Goal: Task Accomplishment & Management: Manage account settings

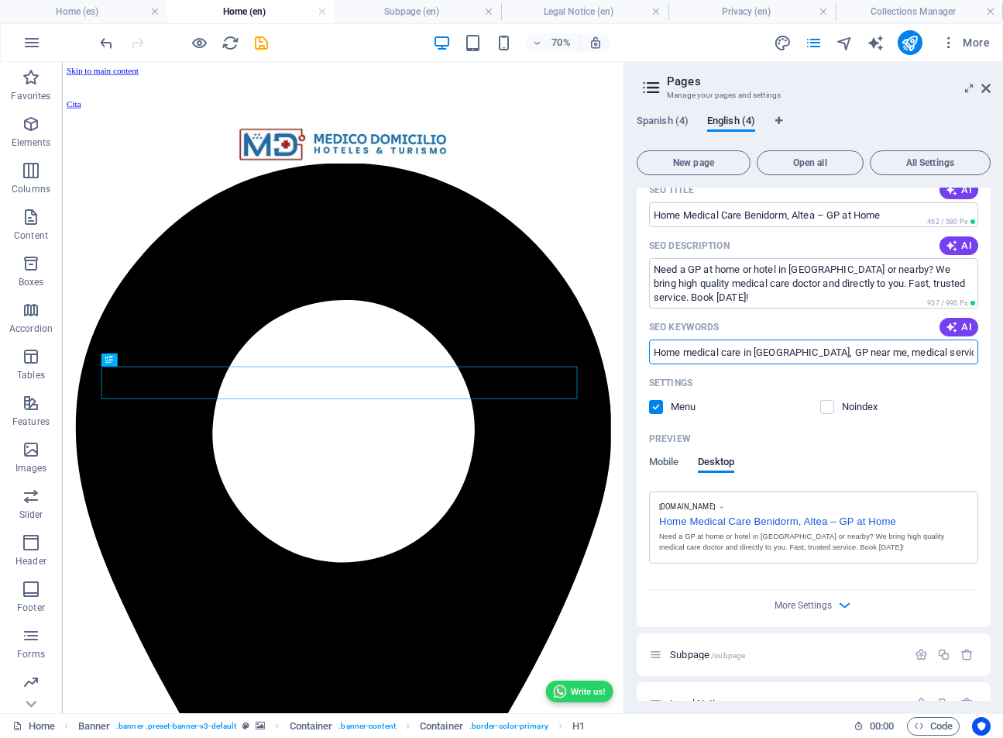
click at [766, 349] on input "Home medical care in Benidorm, GP near me, medical services for tourists in Ben…" at bounding box center [813, 351] width 329 height 25
type input "ABPM Pressurometry 24-hour, Arrhythmia, cardiologist, cardiology, chest pain, d…"
click at [670, 466] on span "Mobile" at bounding box center [664, 464] width 30 height 22
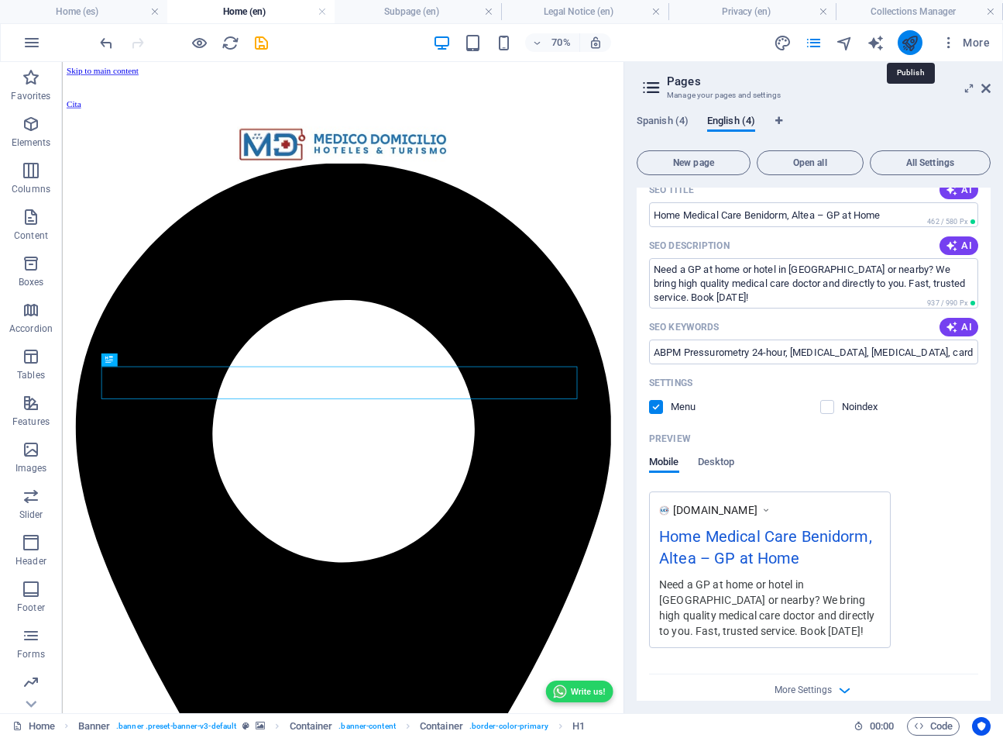
click at [0, 0] on icon "publish" at bounding box center [0, 0] width 0 height 0
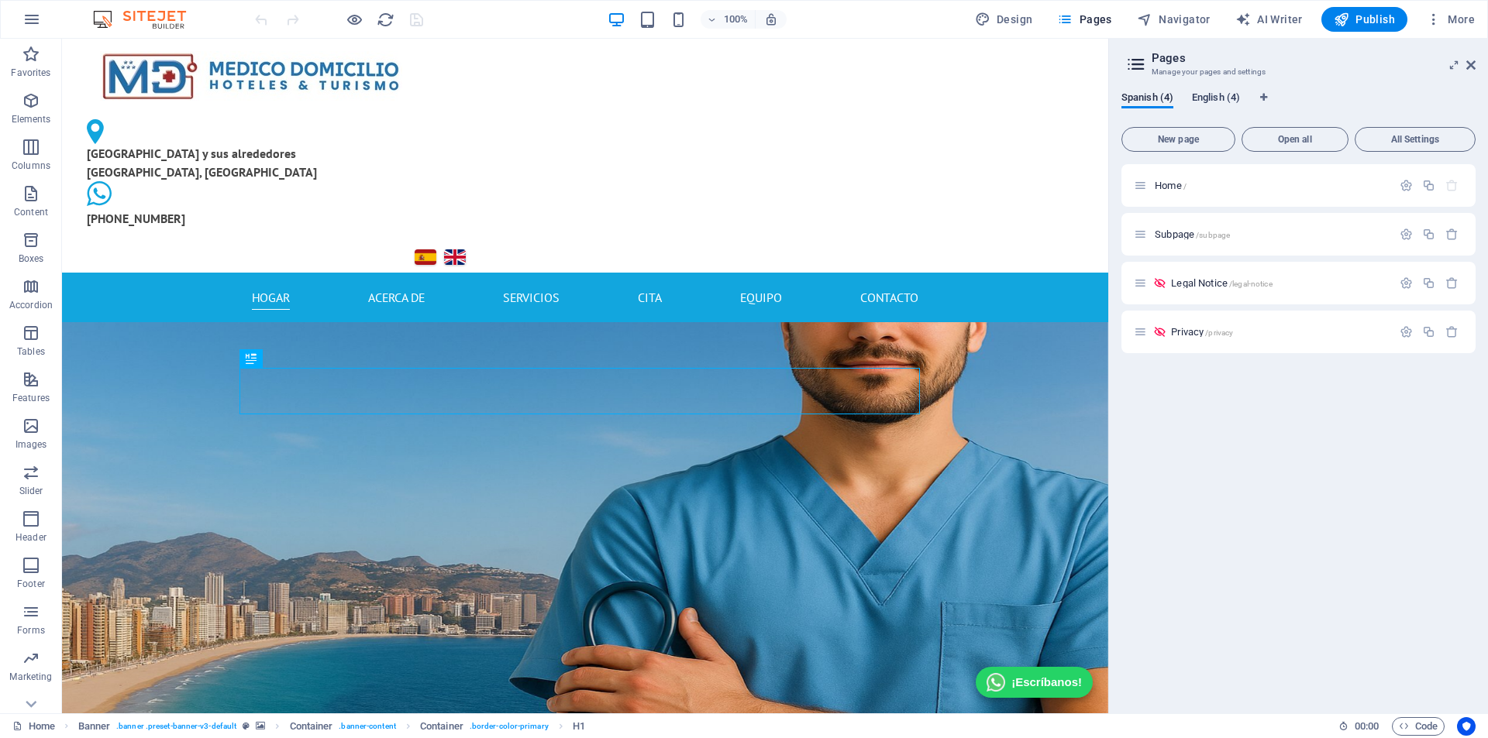
click at [0, 0] on div "Subpage /subpage" at bounding box center [0, 0] width 0 height 0
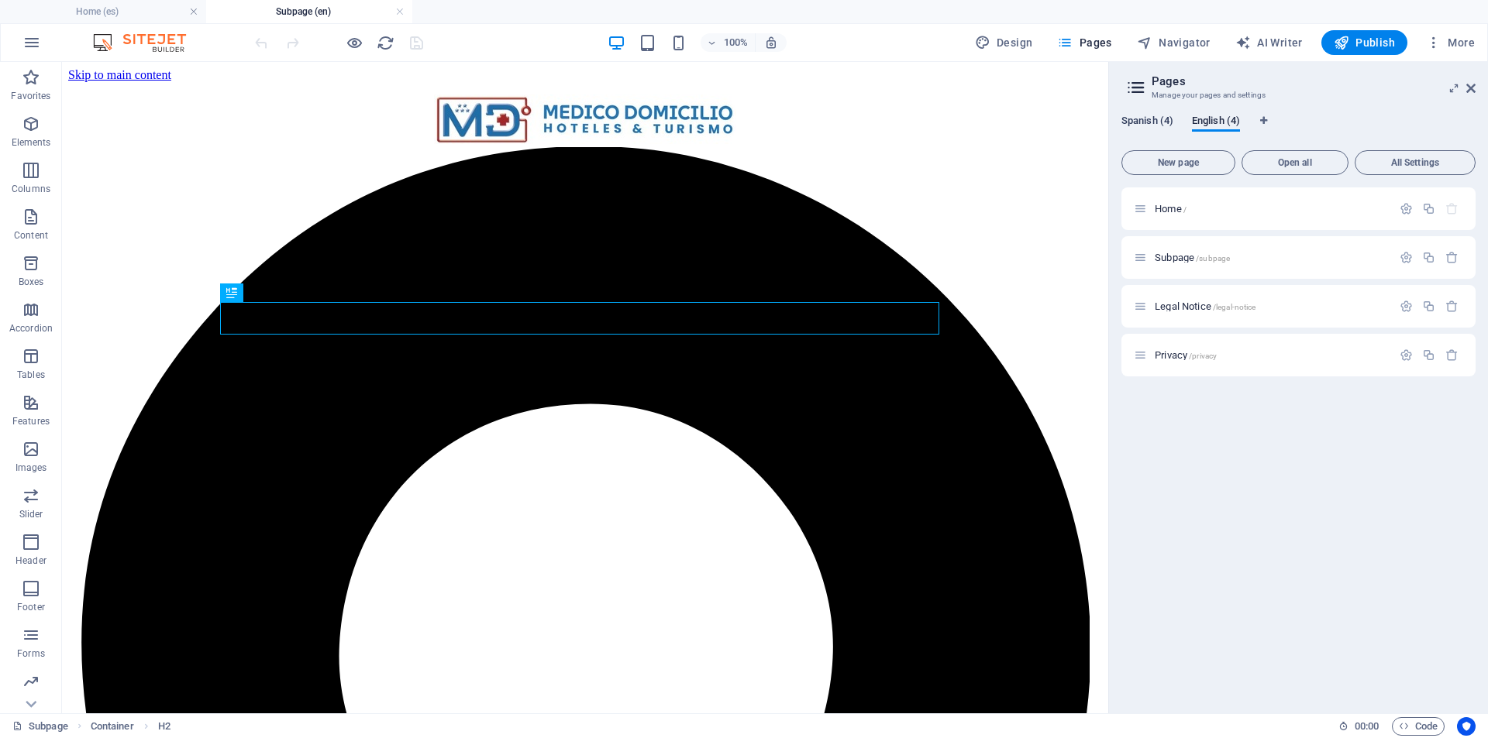
click at [0, 0] on span "Spanish (4)" at bounding box center [0, 0] width 0 height 0
click at [0, 0] on div "Home /" at bounding box center [0, 0] width 0 height 0
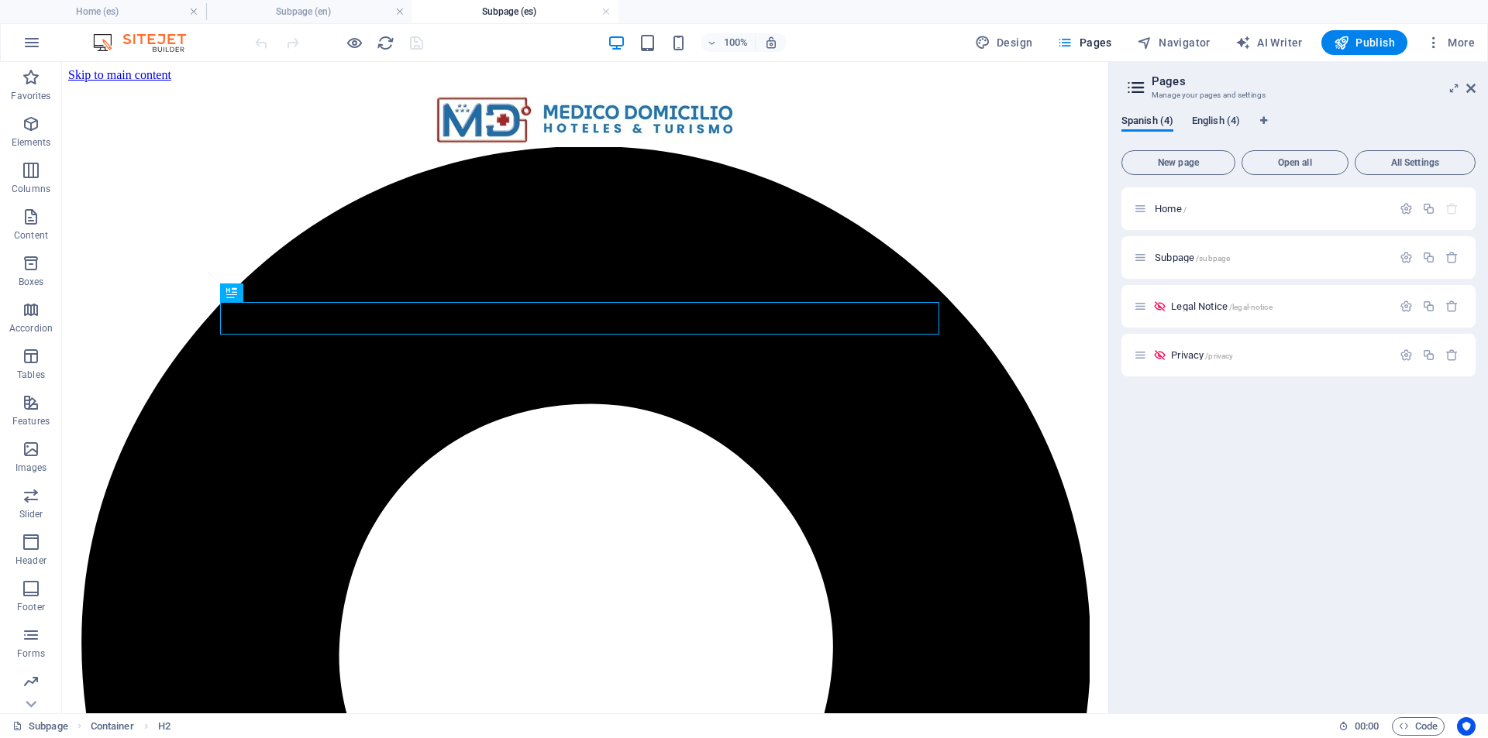
click at [0, 0] on span "English (4)" at bounding box center [0, 0] width 0 height 0
click at [1406, 215] on icon "button" at bounding box center [1405, 208] width 13 height 13
